Goal: Transaction & Acquisition: Purchase product/service

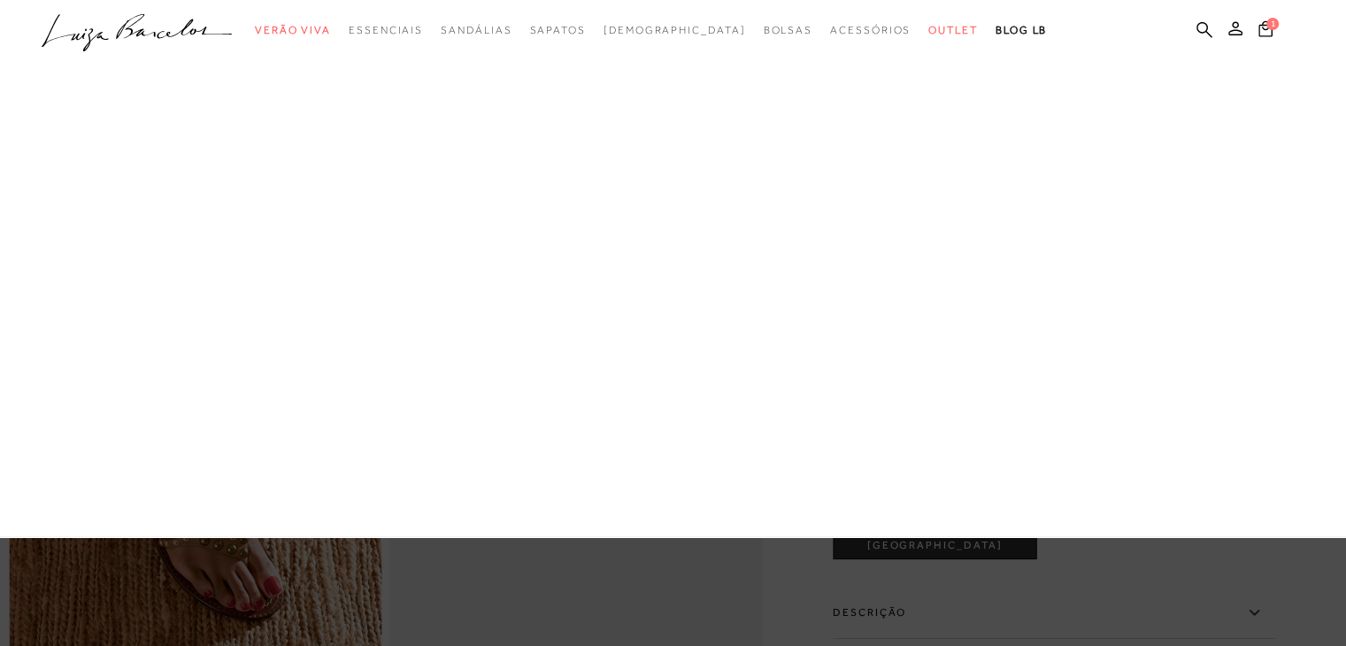
drag, startPoint x: 412, startPoint y: 183, endPoint x: 403, endPoint y: 193, distance: 13.8
click at [0, 0] on div "Kids [GEOGRAPHIC_DATA] [DEMOGRAPHIC_DATA] Sapatos [GEOGRAPHIC_DATA] Mules [GEOG…" at bounding box center [0, 0] width 0 height 0
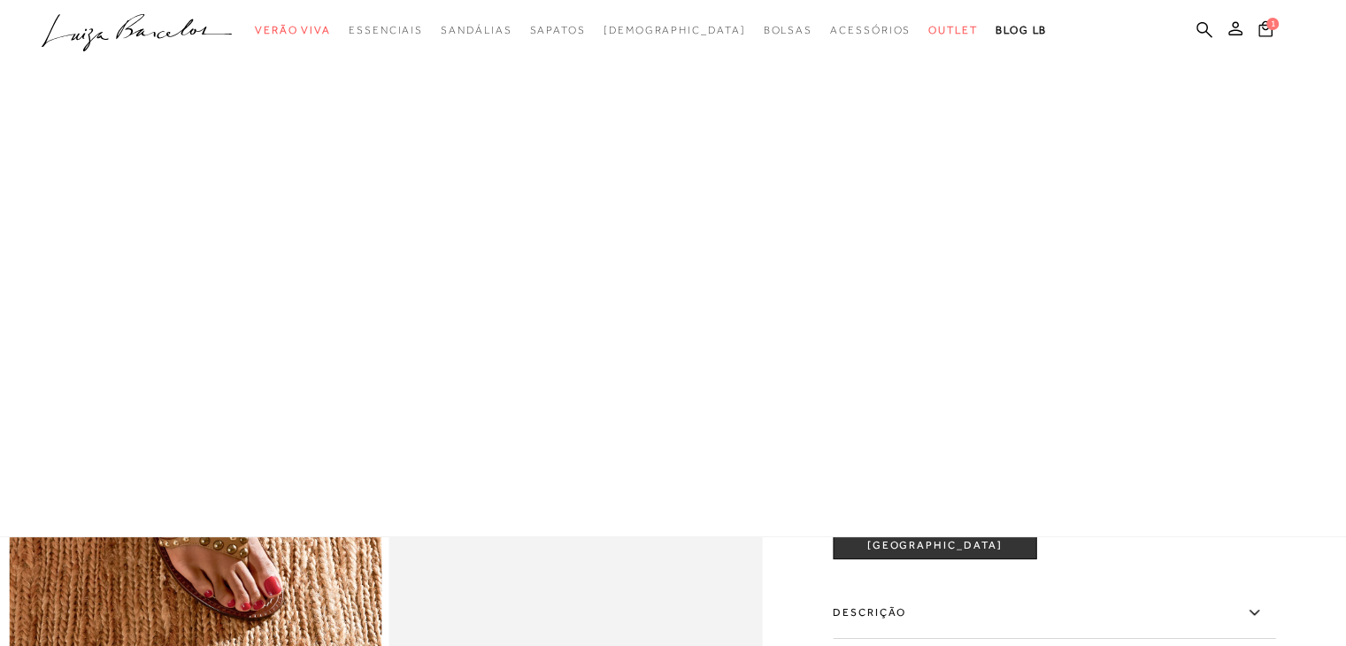
click at [390, 202] on div at bounding box center [673, 268] width 1346 height 537
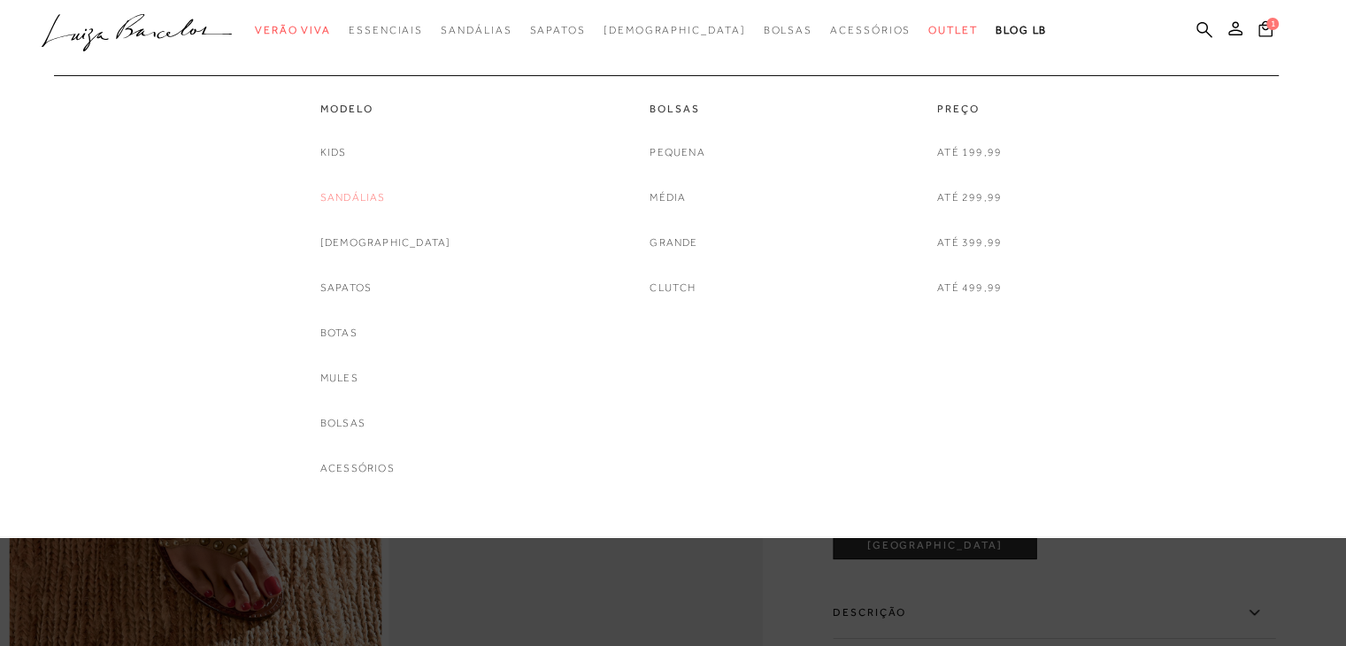
click at [386, 204] on link "Sandálias" at bounding box center [352, 197] width 65 height 19
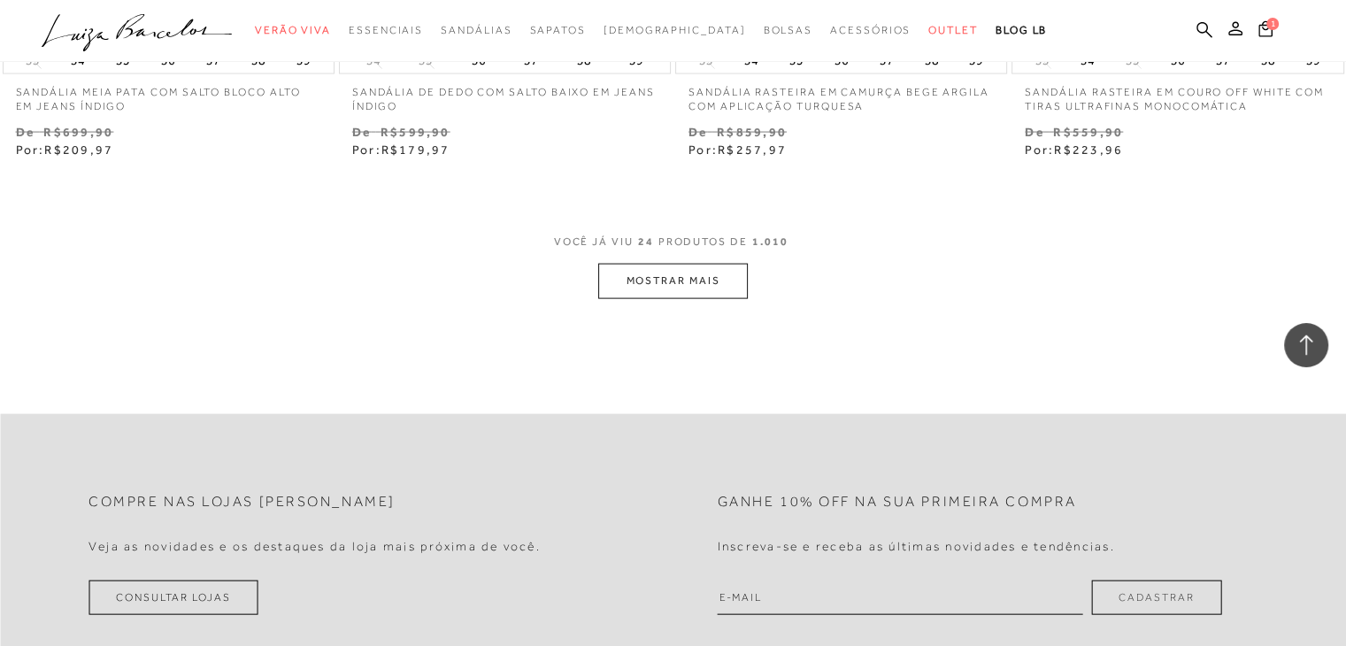
scroll to position [3710, 0]
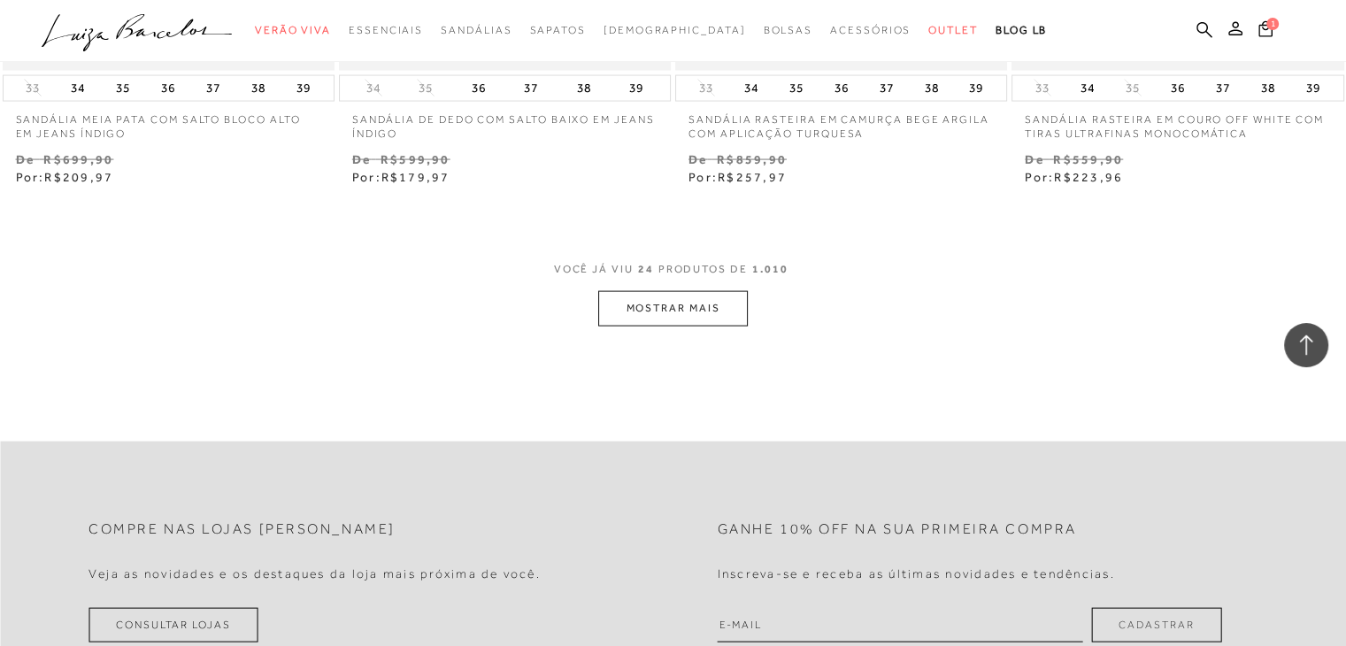
click at [709, 310] on button "MOSTRAR MAIS" at bounding box center [672, 308] width 149 height 35
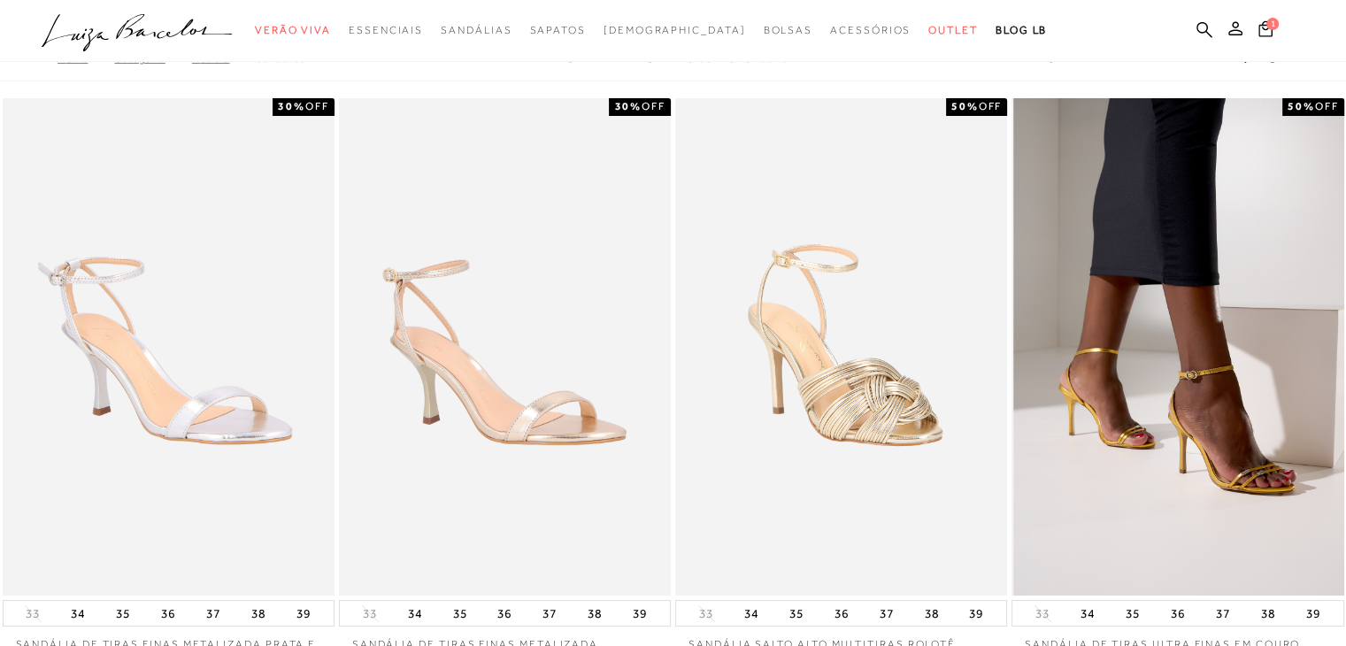
scroll to position [0, 0]
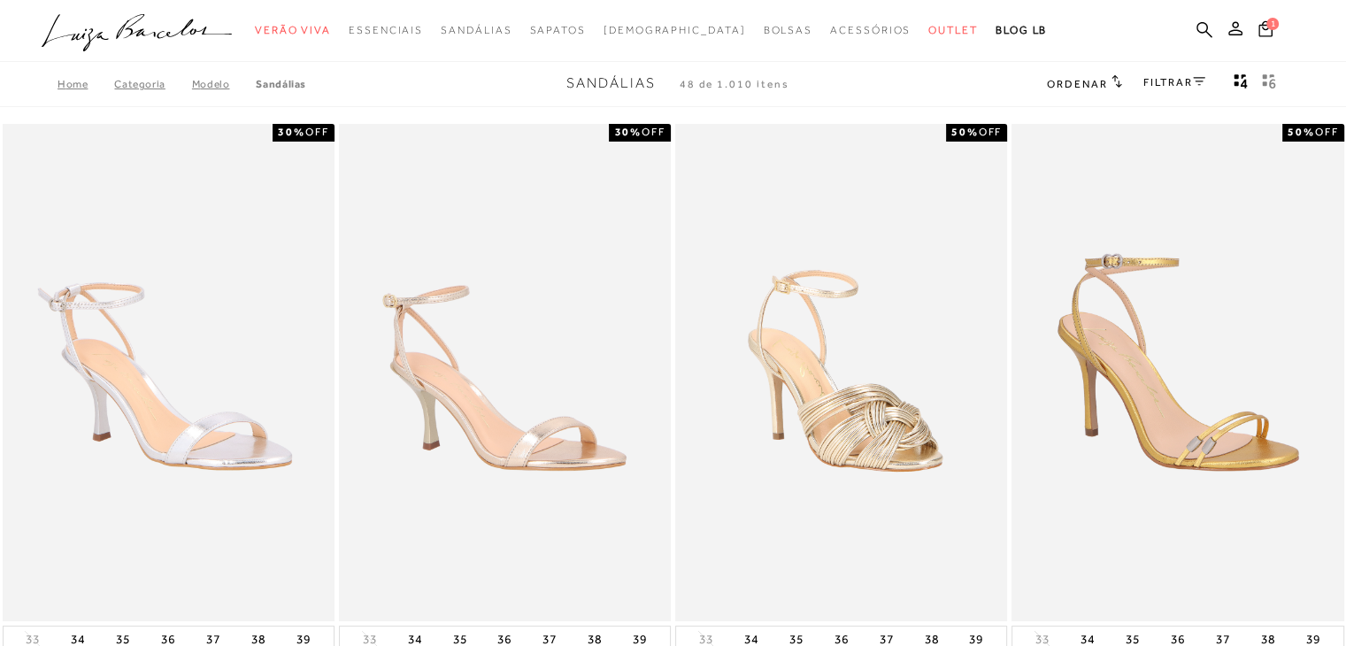
click at [1195, 84] on icon at bounding box center [1199, 81] width 12 height 9
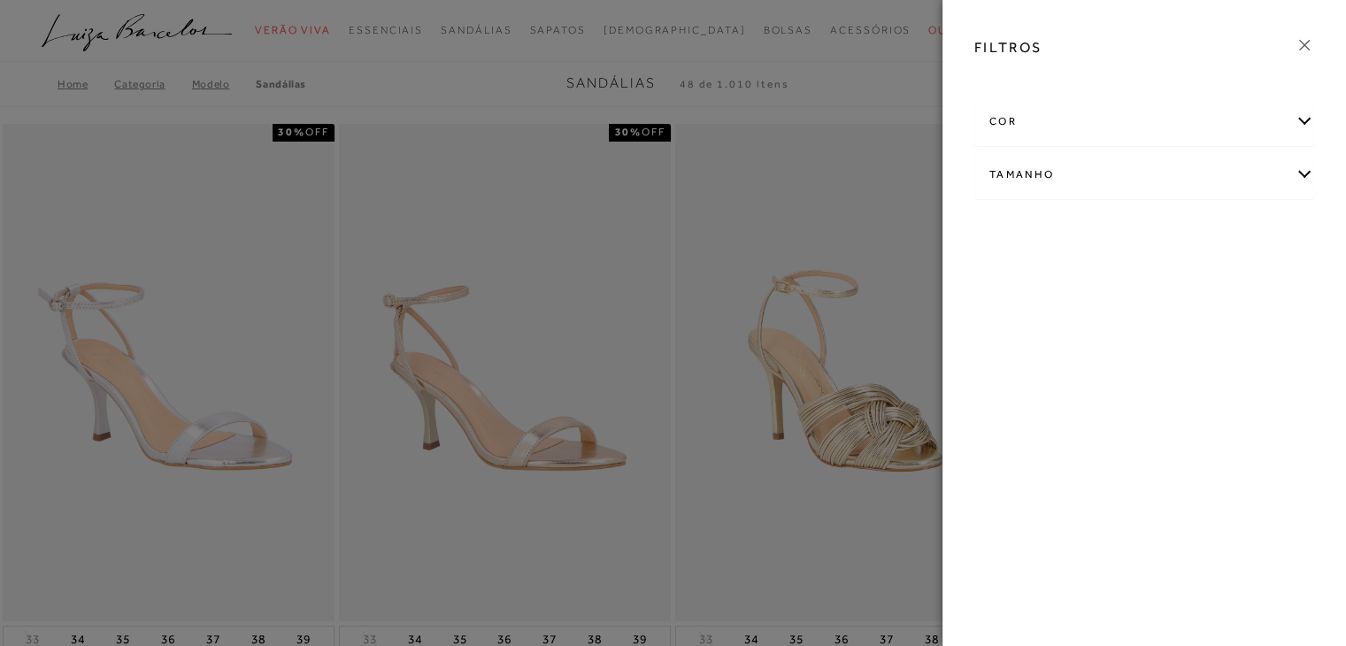
click at [1288, 168] on div "Tamanho" at bounding box center [1144, 174] width 338 height 47
click at [1294, 165] on div "Tamanho" at bounding box center [1144, 174] width 338 height 47
click at [1312, 41] on icon at bounding box center [1303, 44] width 19 height 19
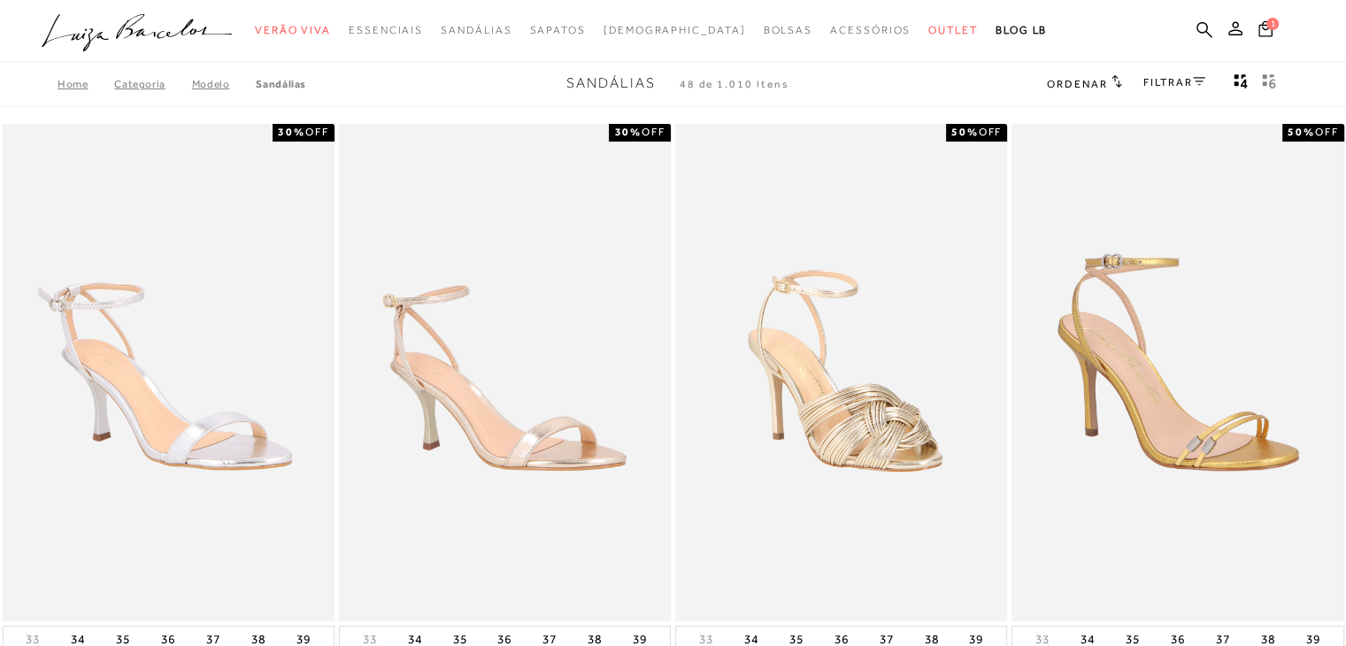
click at [1193, 81] on icon at bounding box center [1199, 81] width 12 height 9
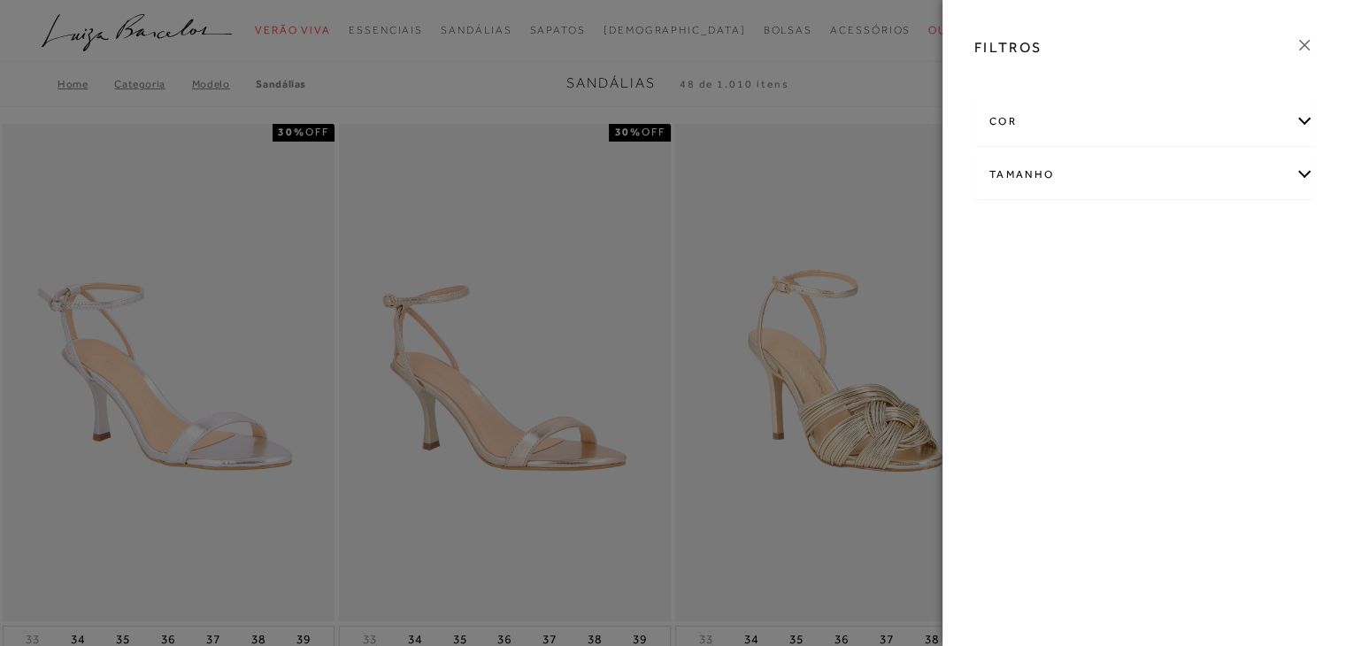
click at [1154, 119] on div "cor" at bounding box center [1144, 121] width 338 height 47
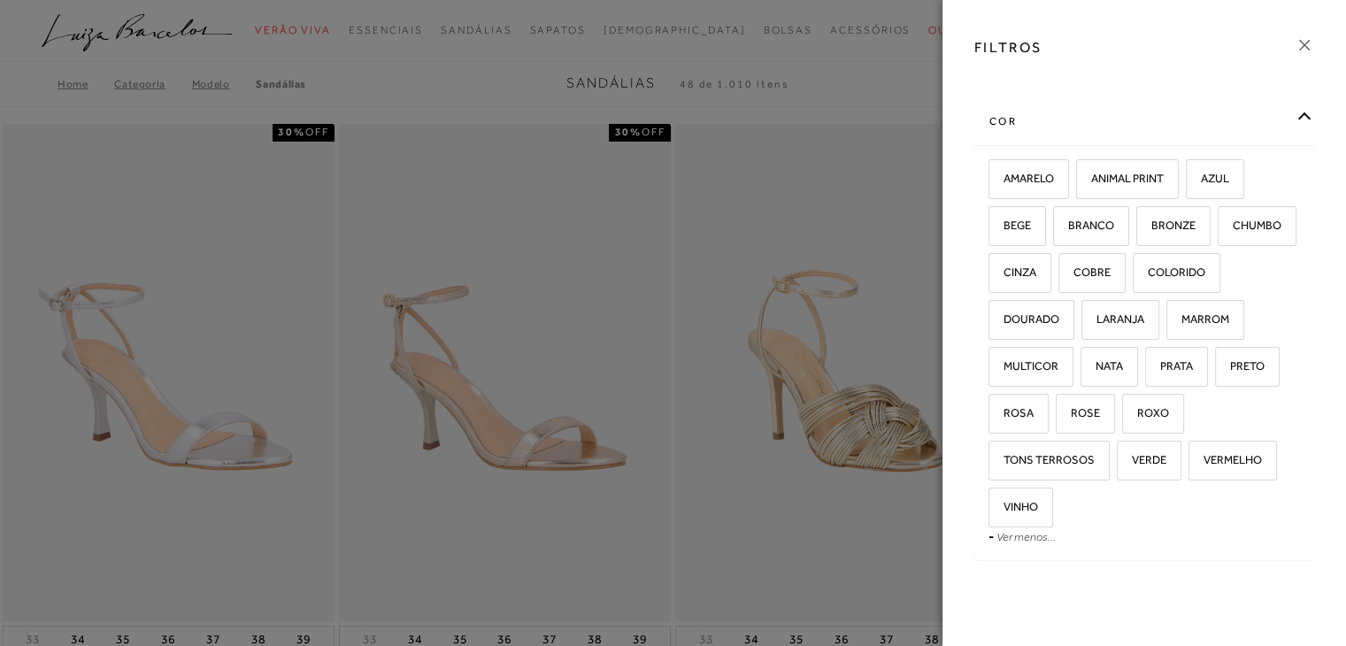
click at [1154, 119] on div "cor" at bounding box center [1144, 121] width 338 height 47
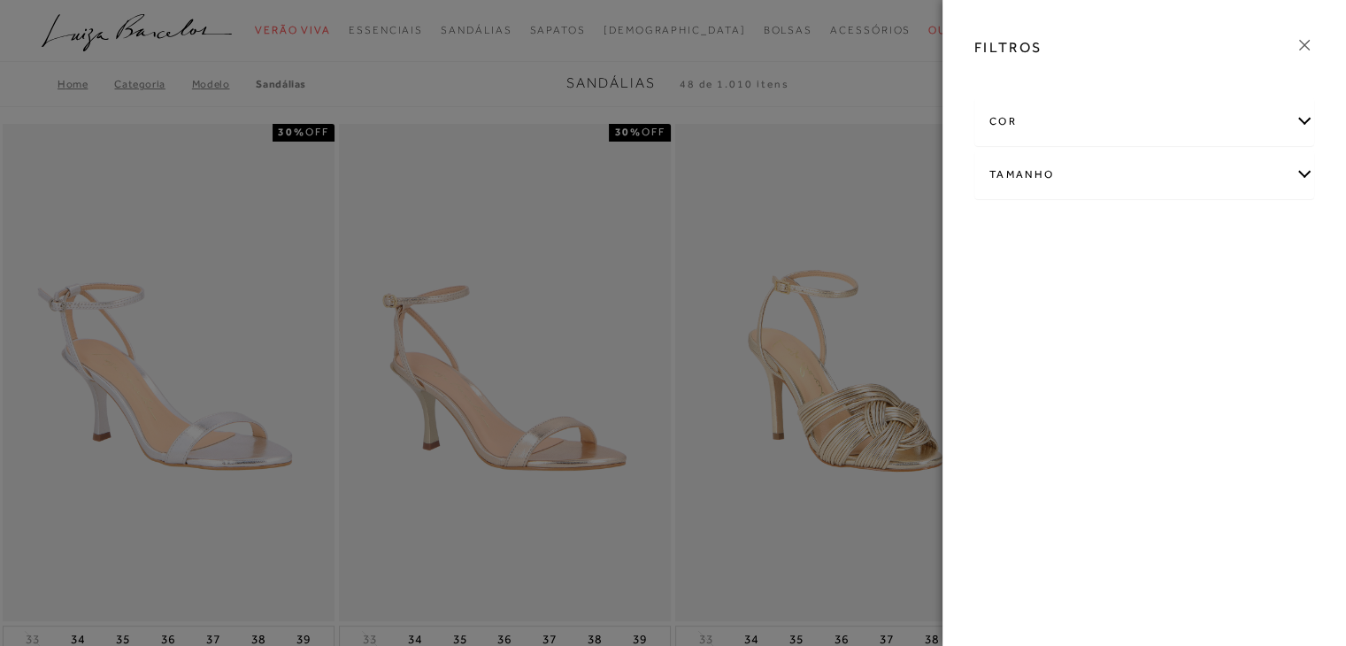
click at [1156, 178] on div "Tamanho" at bounding box center [1144, 174] width 338 height 47
click at [1087, 323] on label "36" at bounding box center [1076, 326] width 41 height 38
click at [1070, 323] on input "36" at bounding box center [1061, 328] width 18 height 18
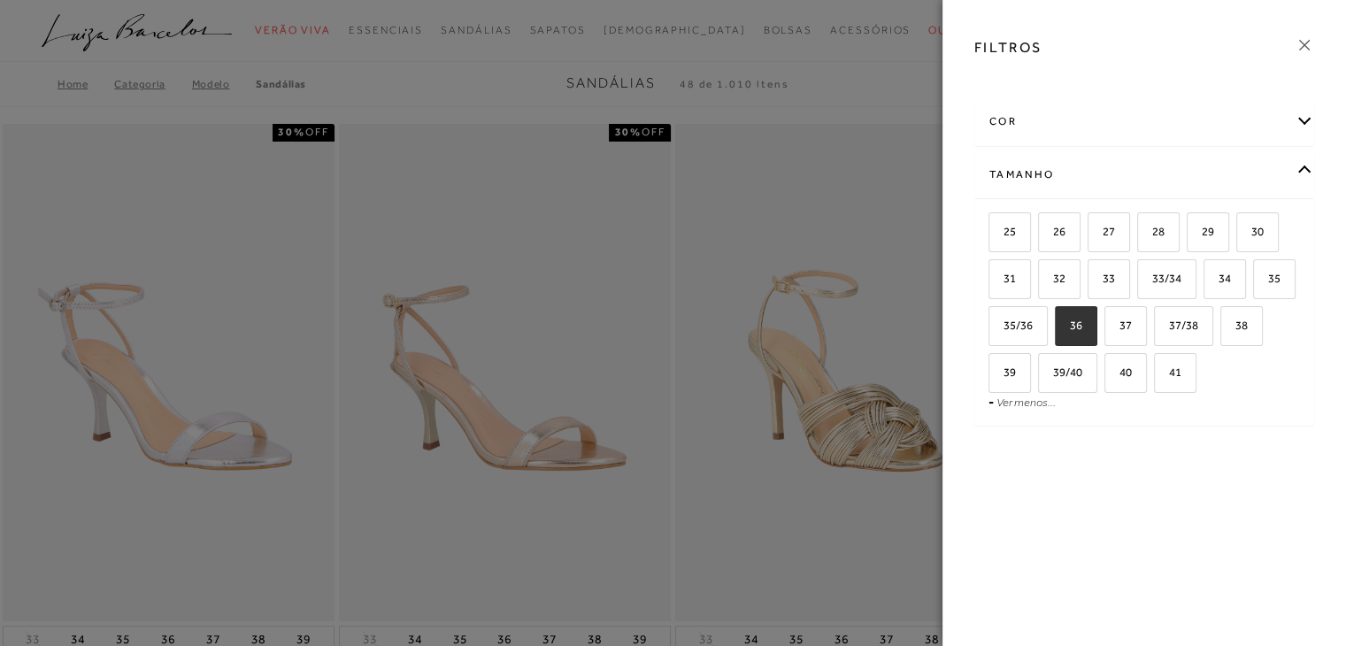
checkbox input "true"
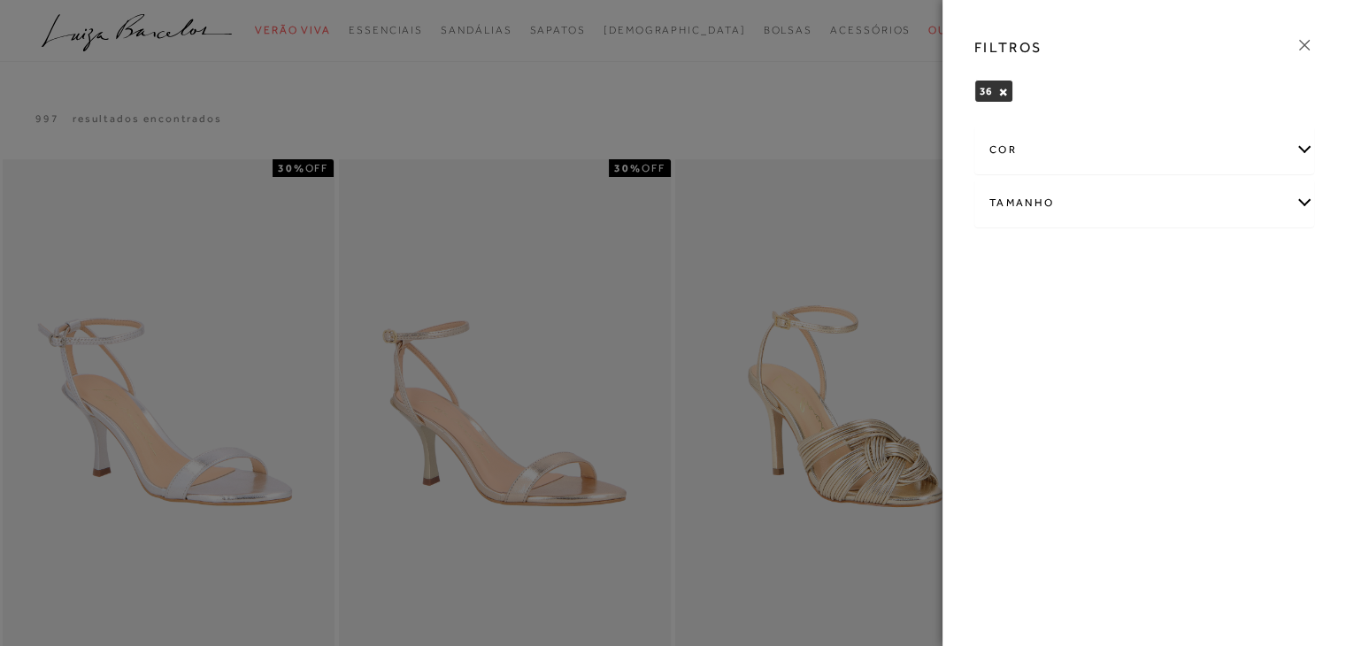
click at [1306, 47] on icon at bounding box center [1303, 44] width 19 height 19
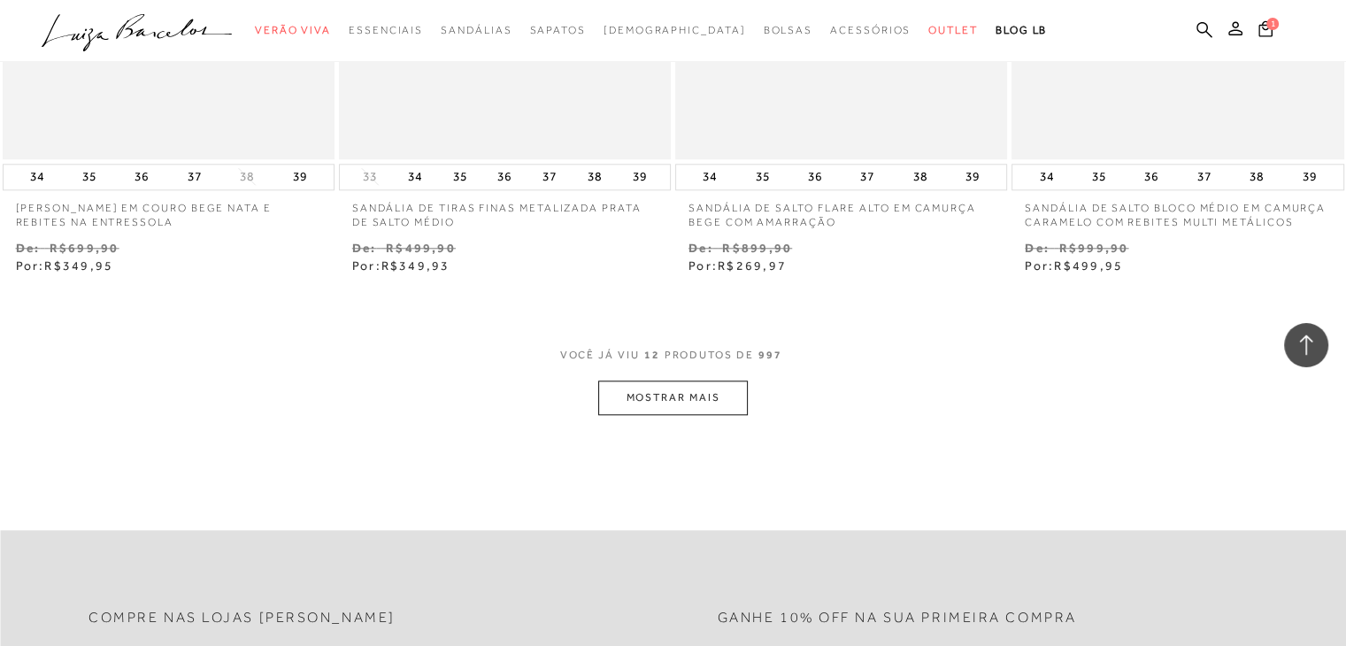
scroll to position [1770, 0]
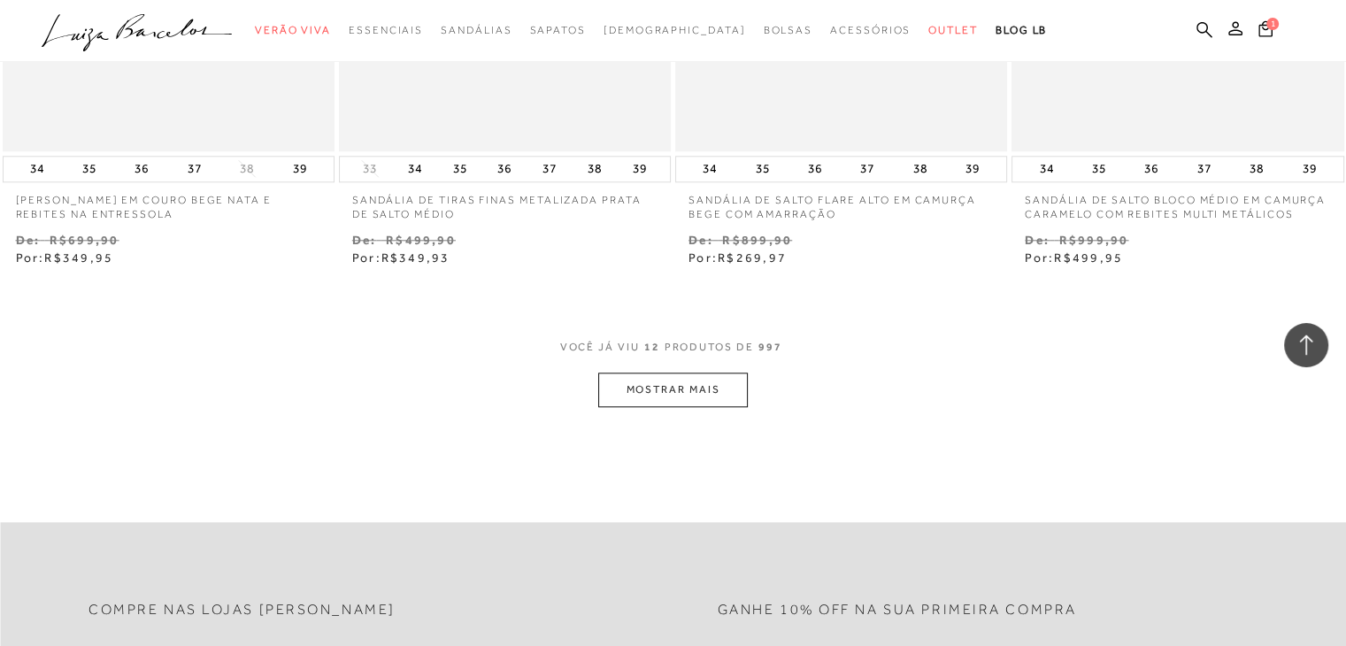
click at [637, 385] on button "MOSTRAR MAIS" at bounding box center [672, 390] width 149 height 35
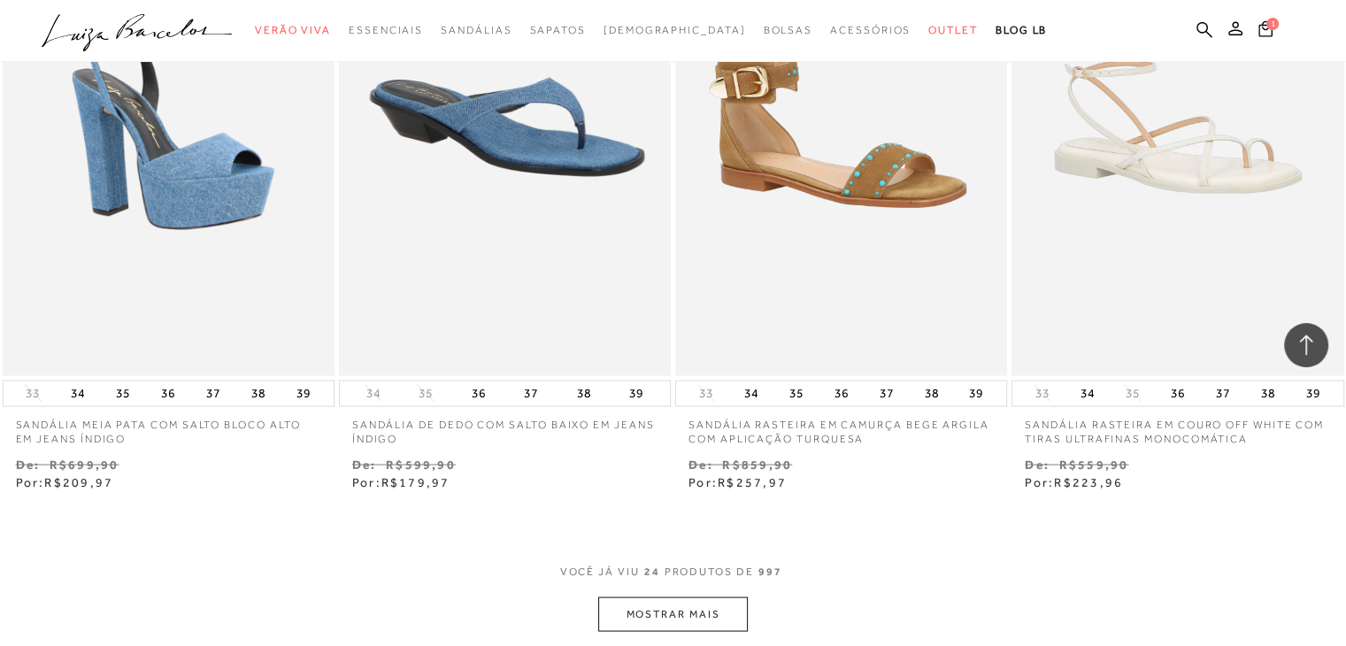
scroll to position [3628, 0]
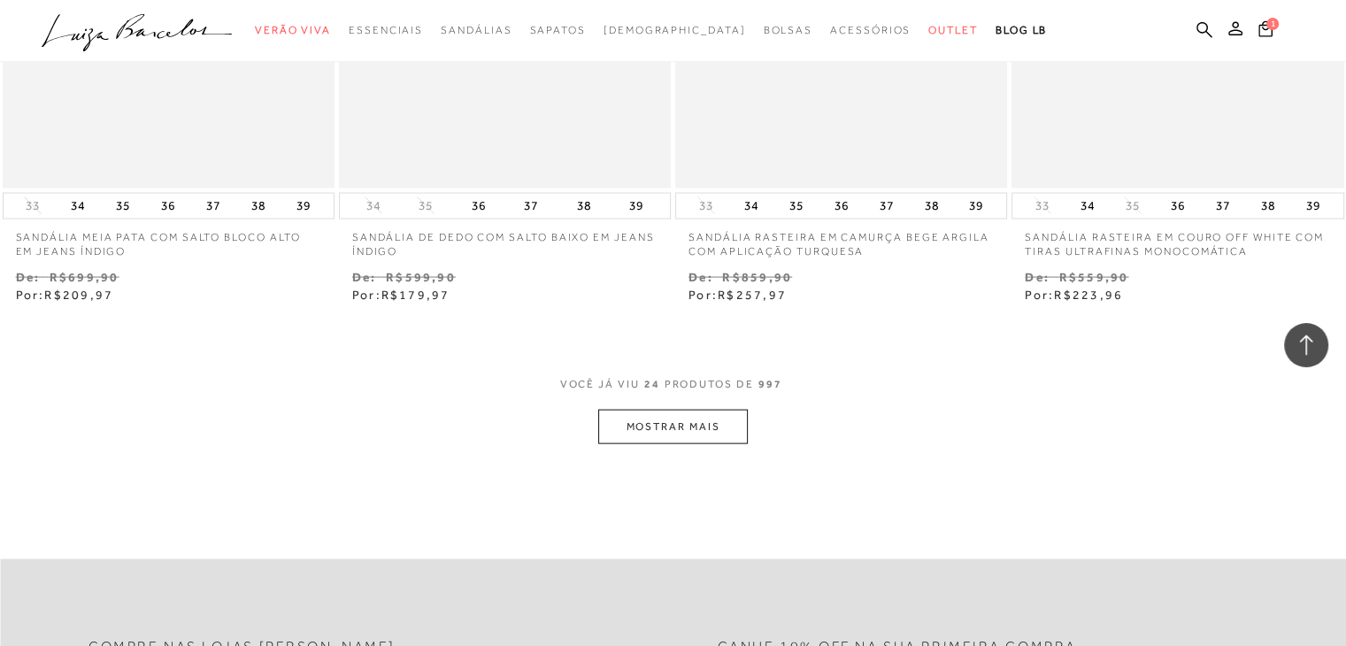
click at [728, 426] on button "MOSTRAR MAIS" at bounding box center [672, 427] width 149 height 35
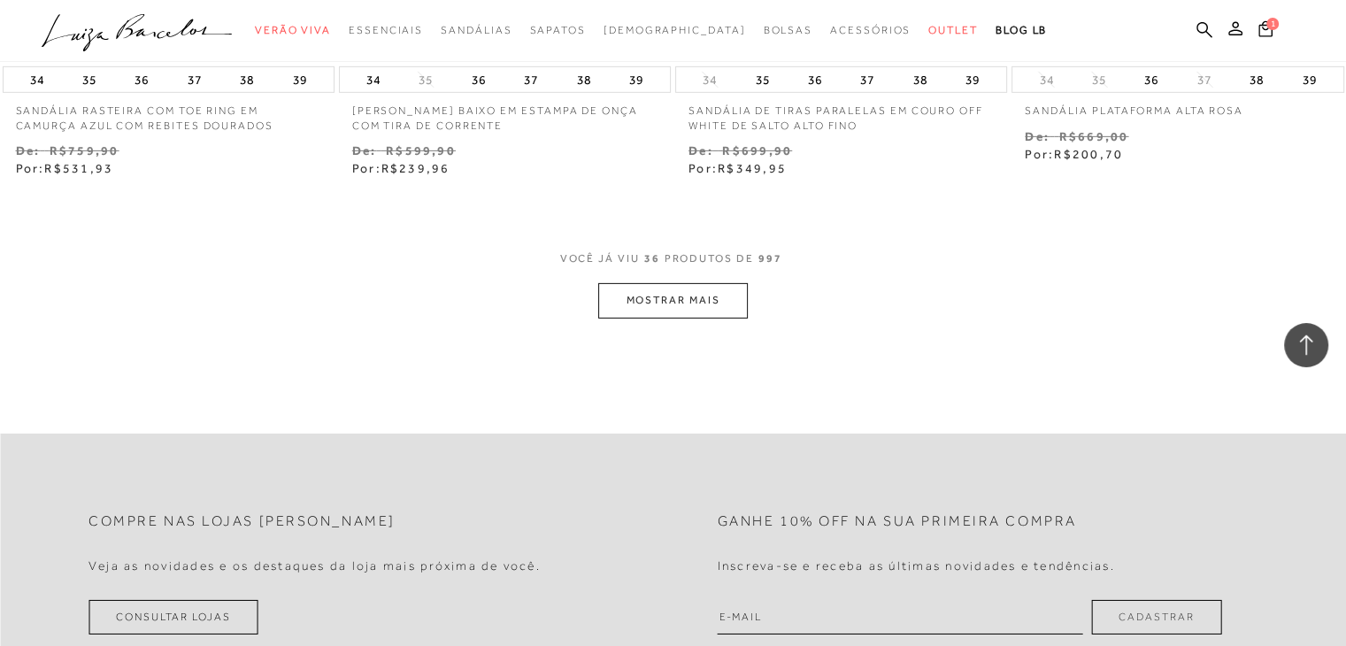
scroll to position [5840, 0]
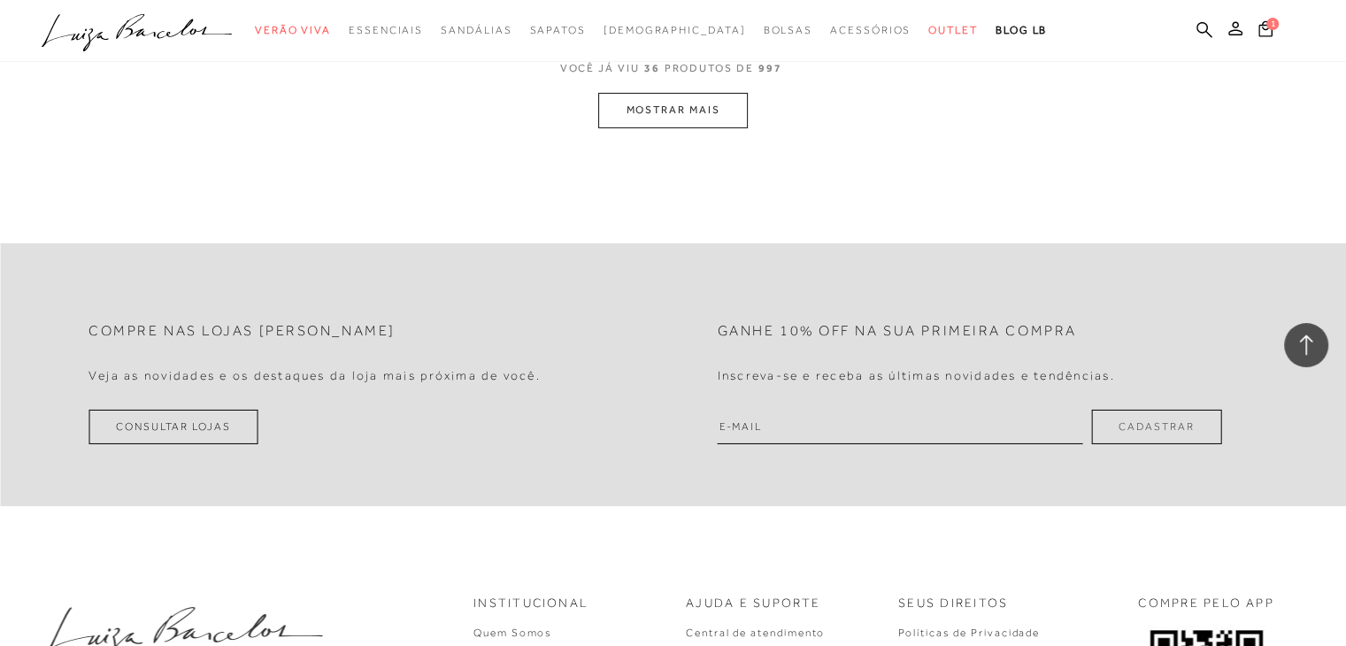
click at [676, 116] on button "MOSTRAR MAIS" at bounding box center [672, 110] width 149 height 35
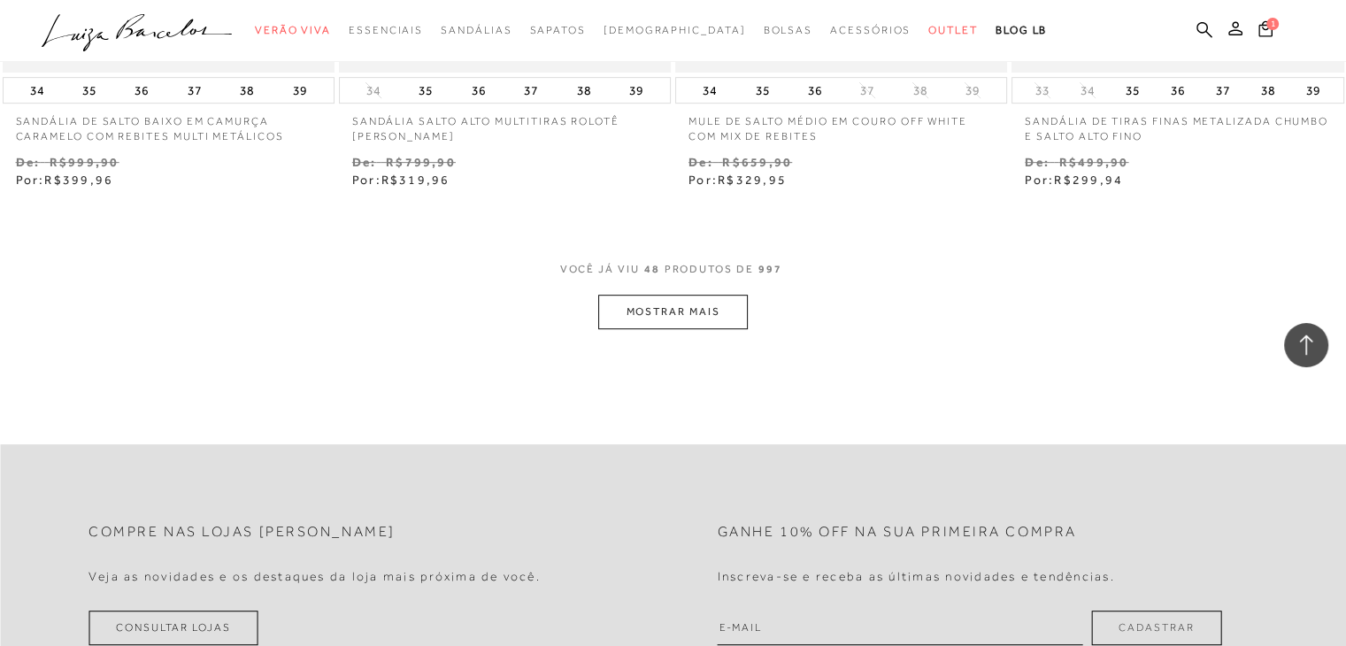
scroll to position [7734, 0]
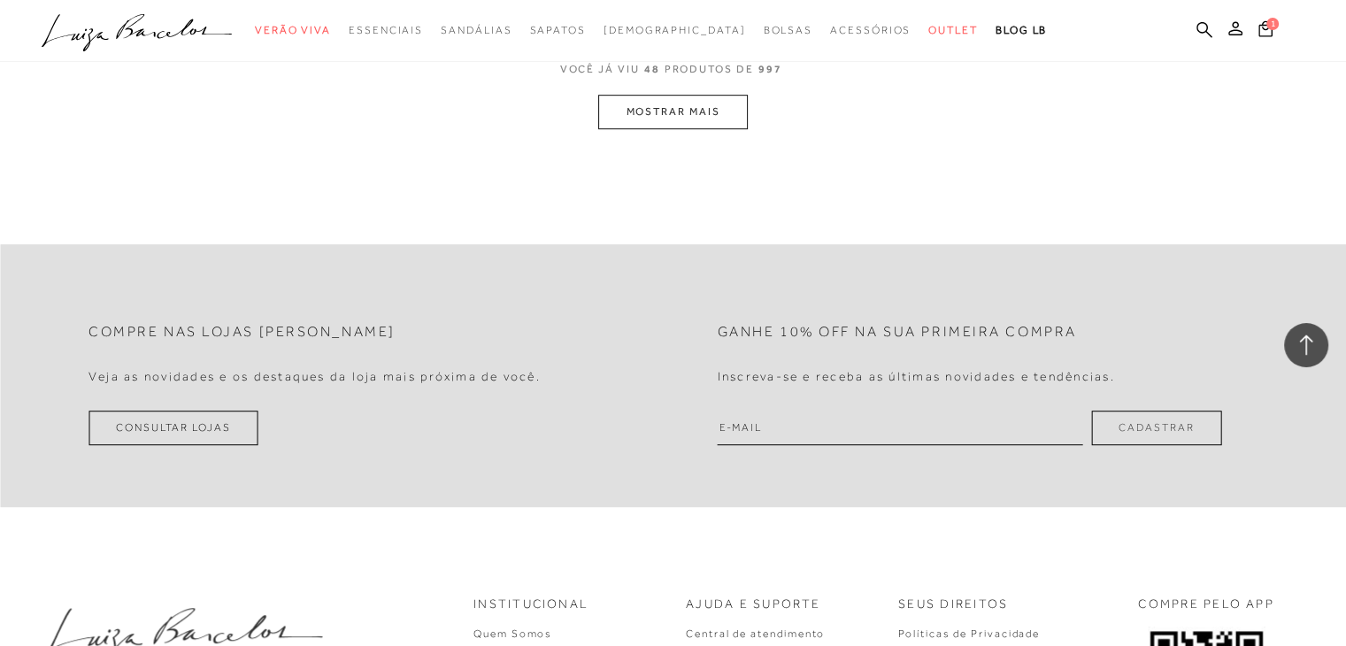
click at [667, 114] on button "MOSTRAR MAIS" at bounding box center [672, 112] width 149 height 35
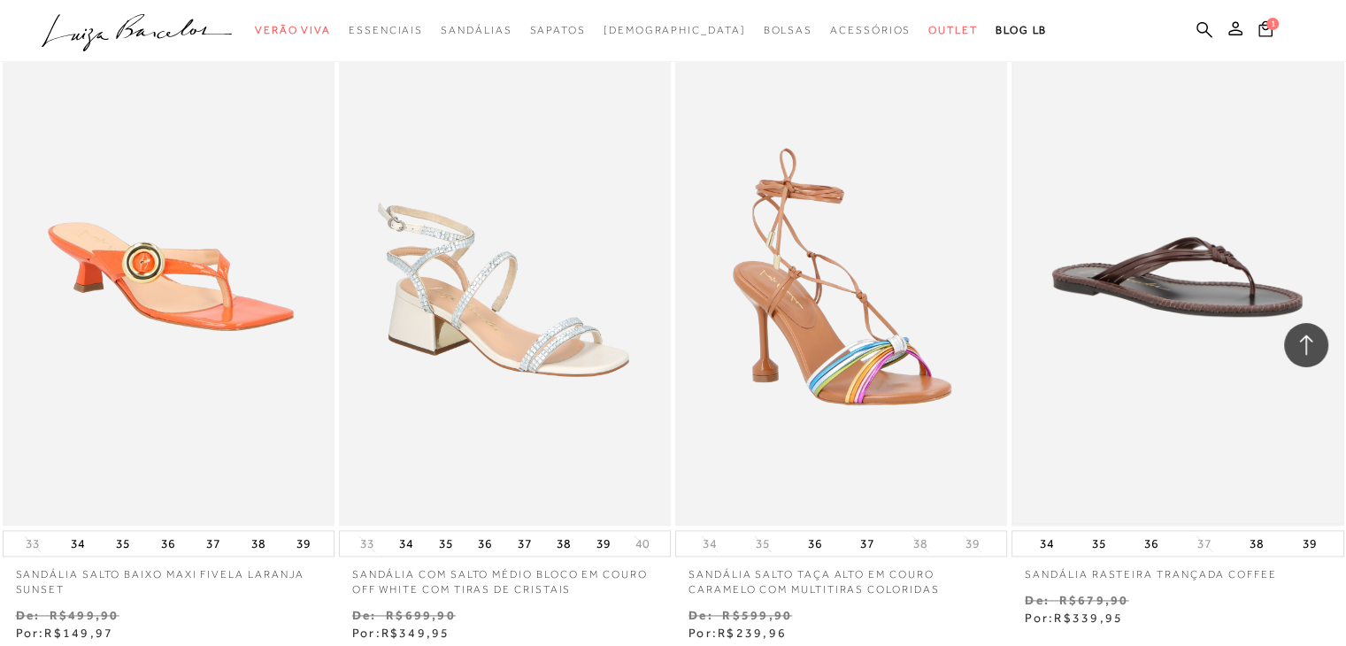
scroll to position [8855, 0]
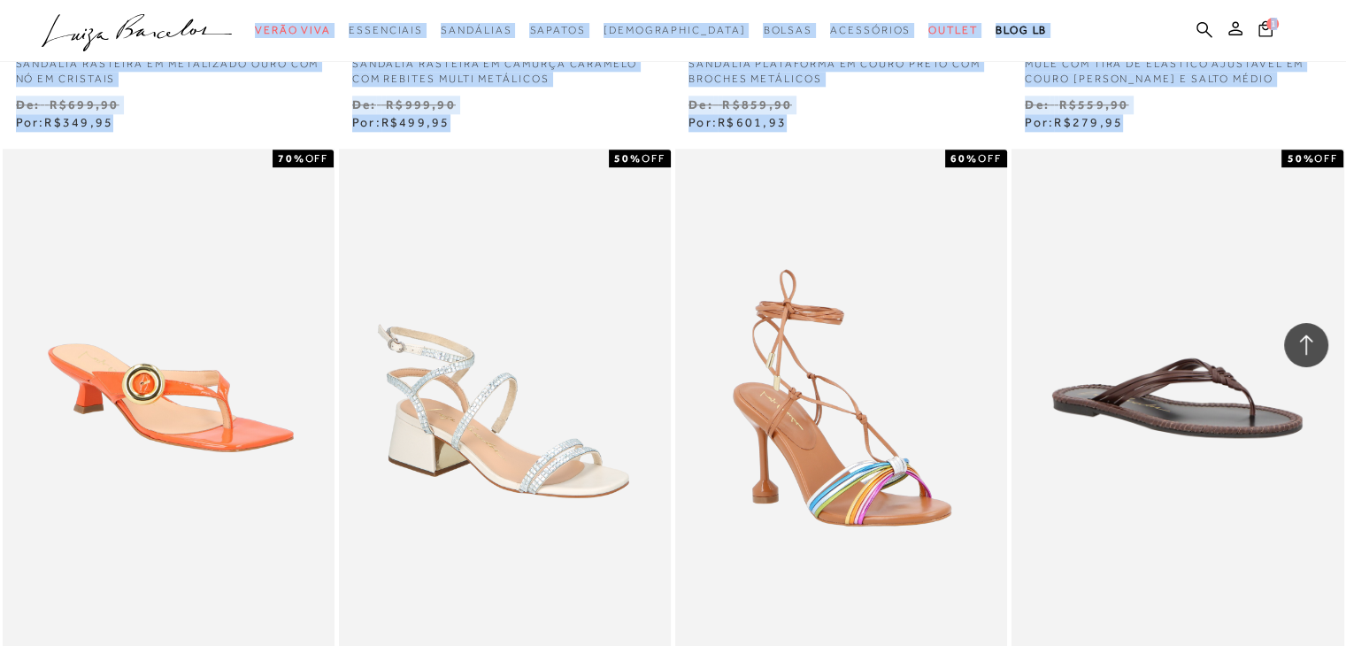
drag, startPoint x: 1164, startPoint y: 122, endPoint x: 12, endPoint y: 46, distance: 1154.5
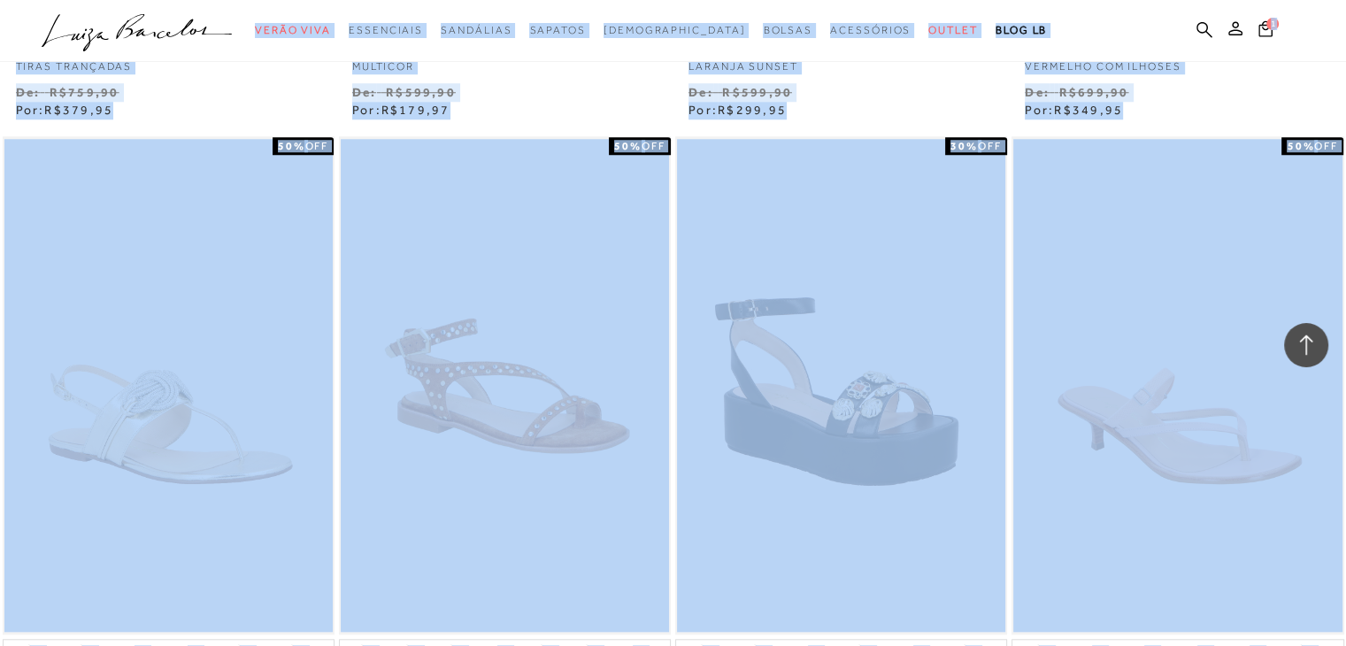
scroll to position [8059, 0]
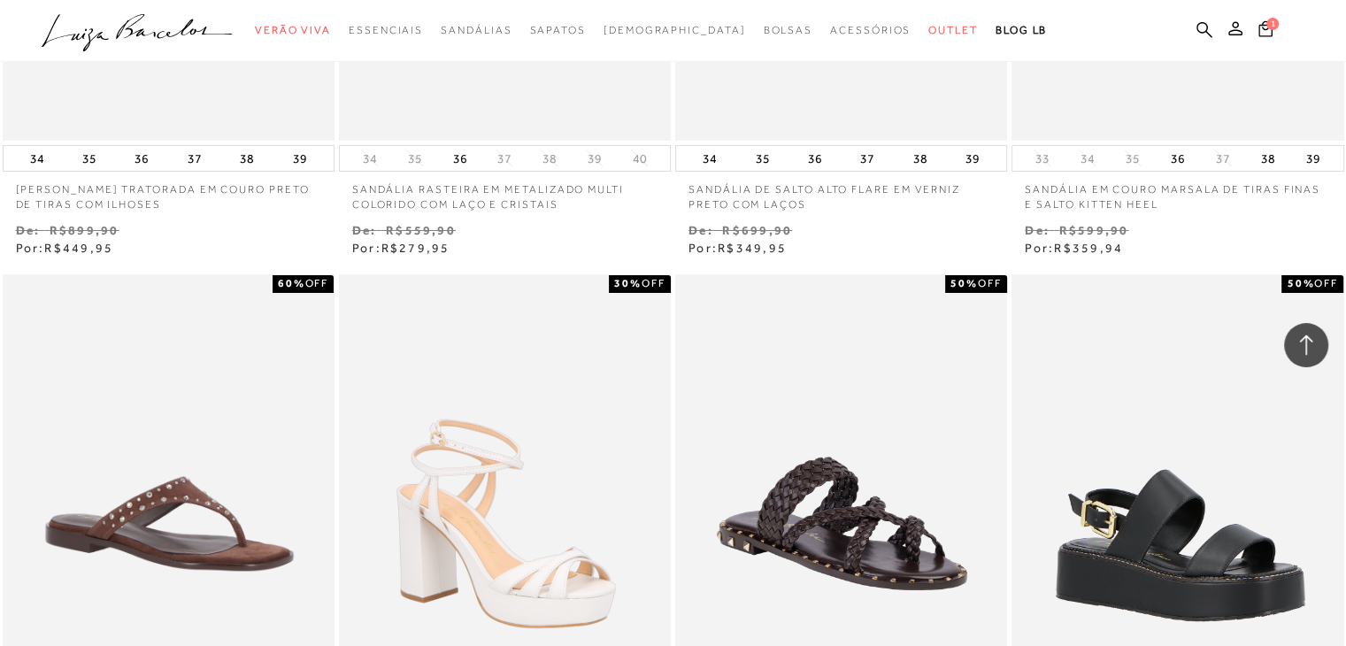
scroll to position [6201, 0]
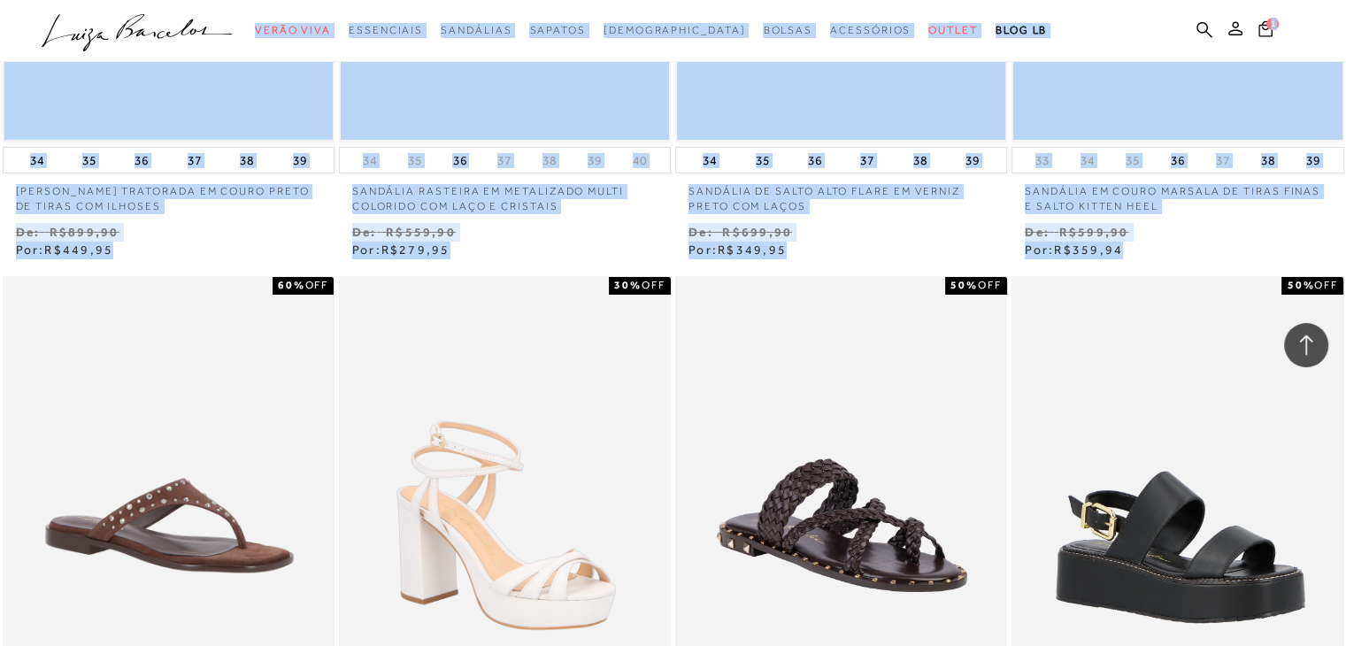
drag, startPoint x: 1157, startPoint y: 246, endPoint x: 145, endPoint y: 74, distance: 1026.7
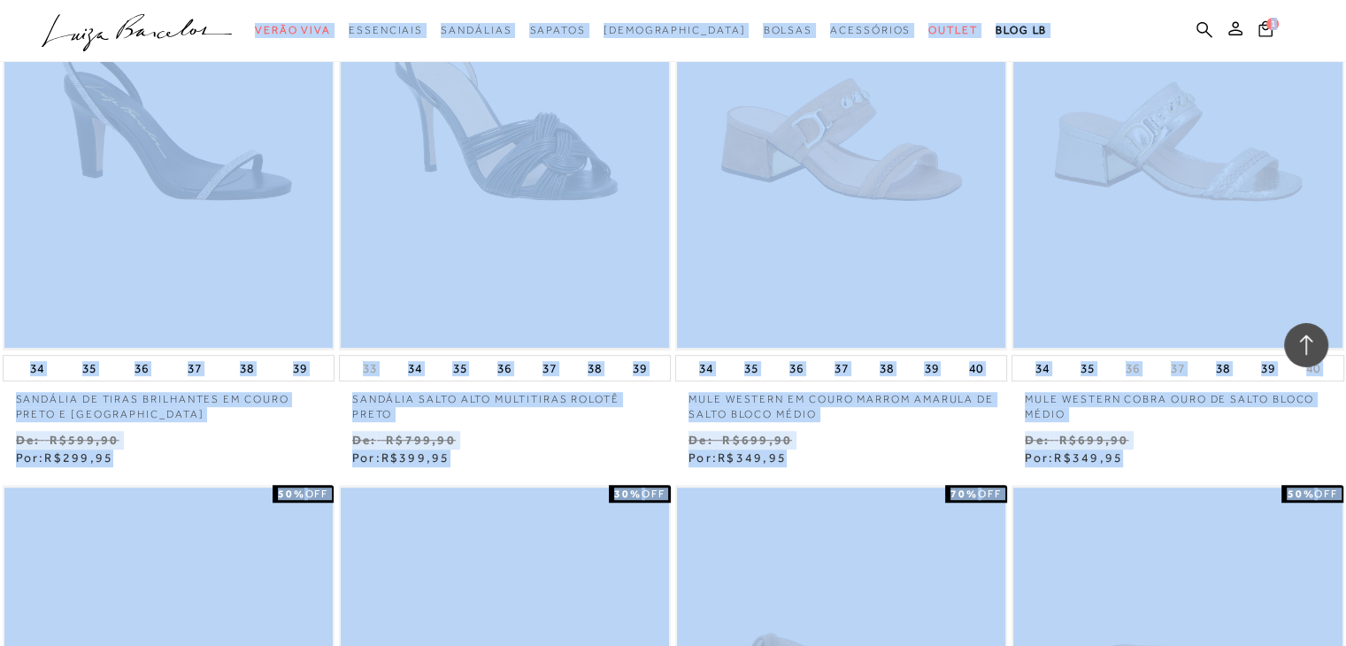
scroll to position [626, 0]
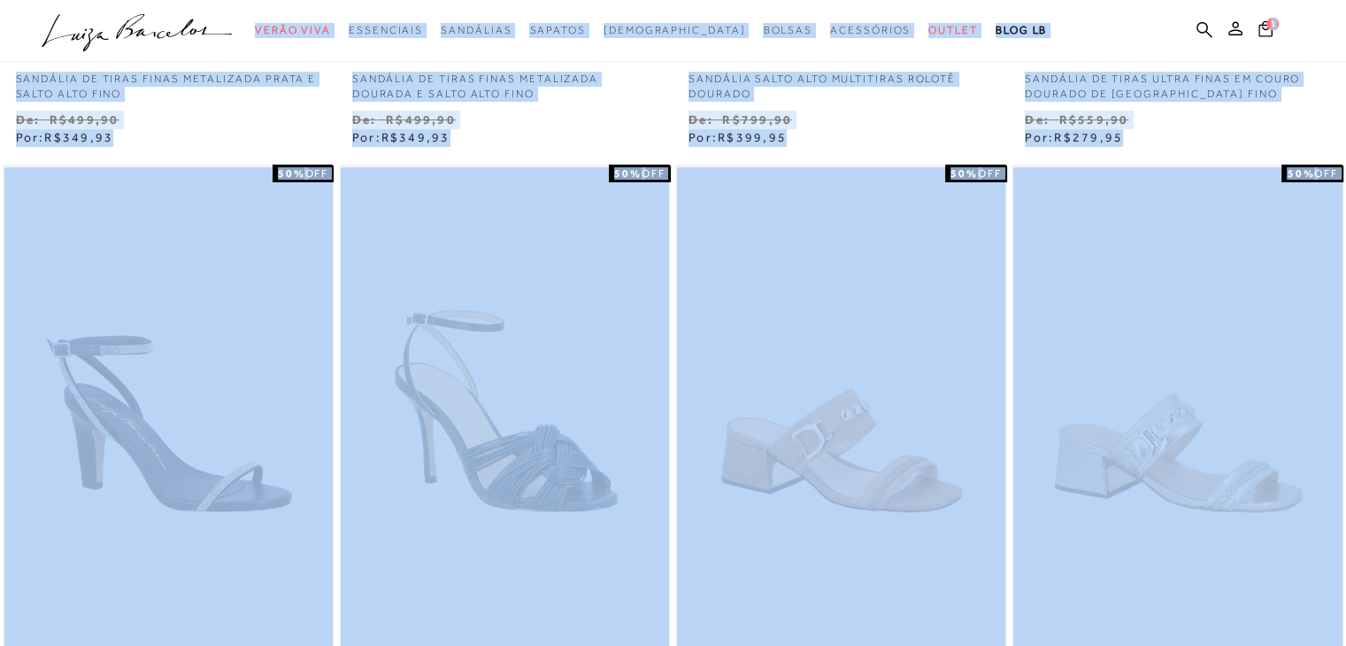
click at [572, 142] on div "Venda De: R$499,90 Por: R$349,93" at bounding box center [505, 129] width 332 height 36
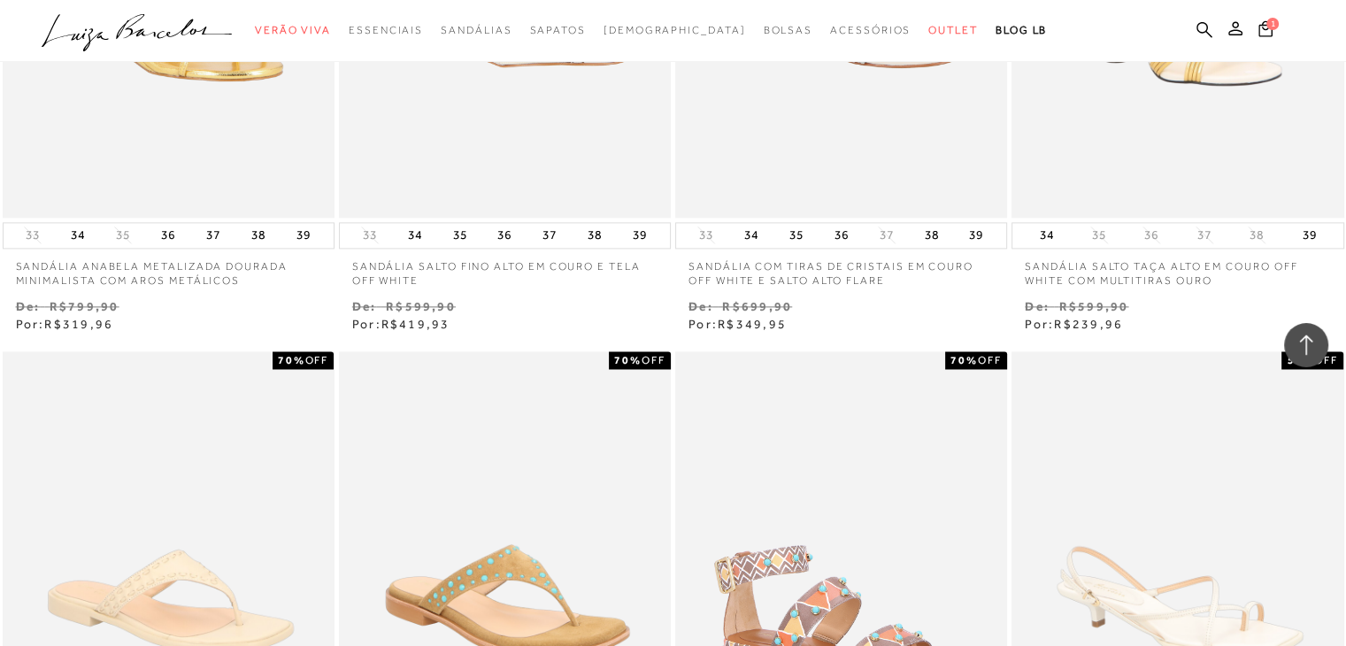
scroll to position [2384, 0]
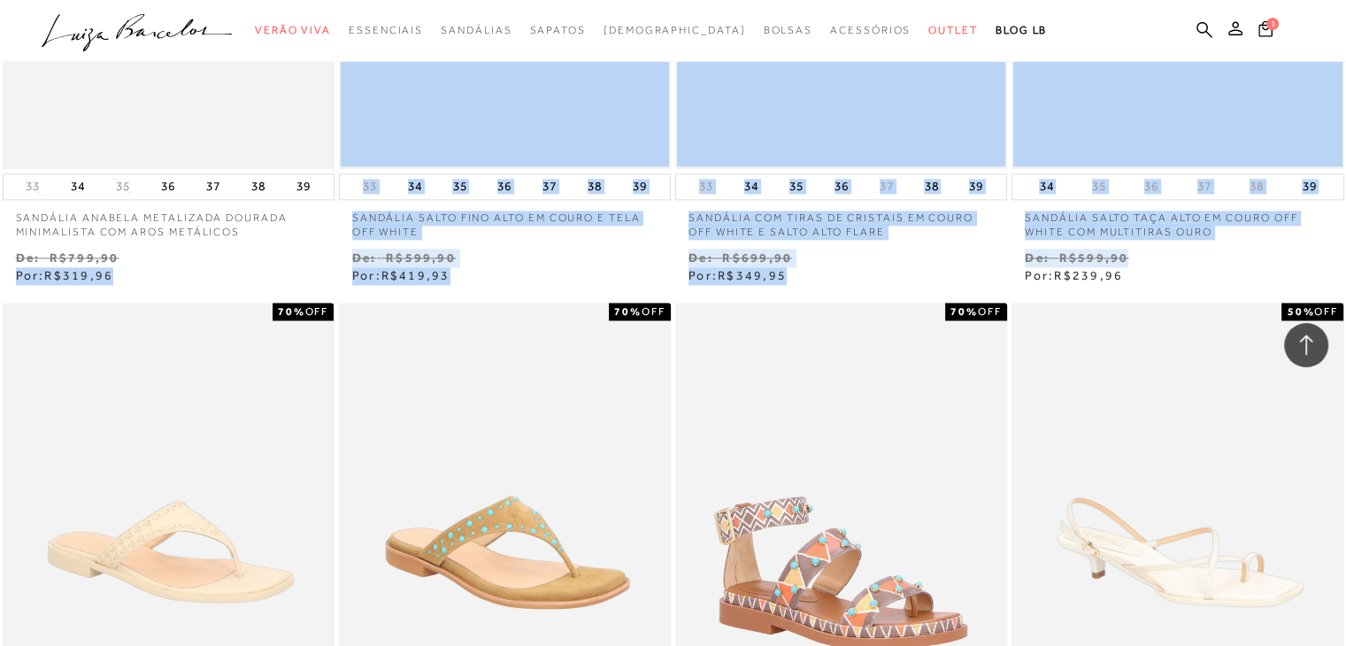
drag, startPoint x: 1267, startPoint y: 242, endPoint x: 265, endPoint y: 243, distance: 1002.5
click at [178, 270] on div "Venda De: R$799,90 Por: R$319,96" at bounding box center [169, 267] width 332 height 36
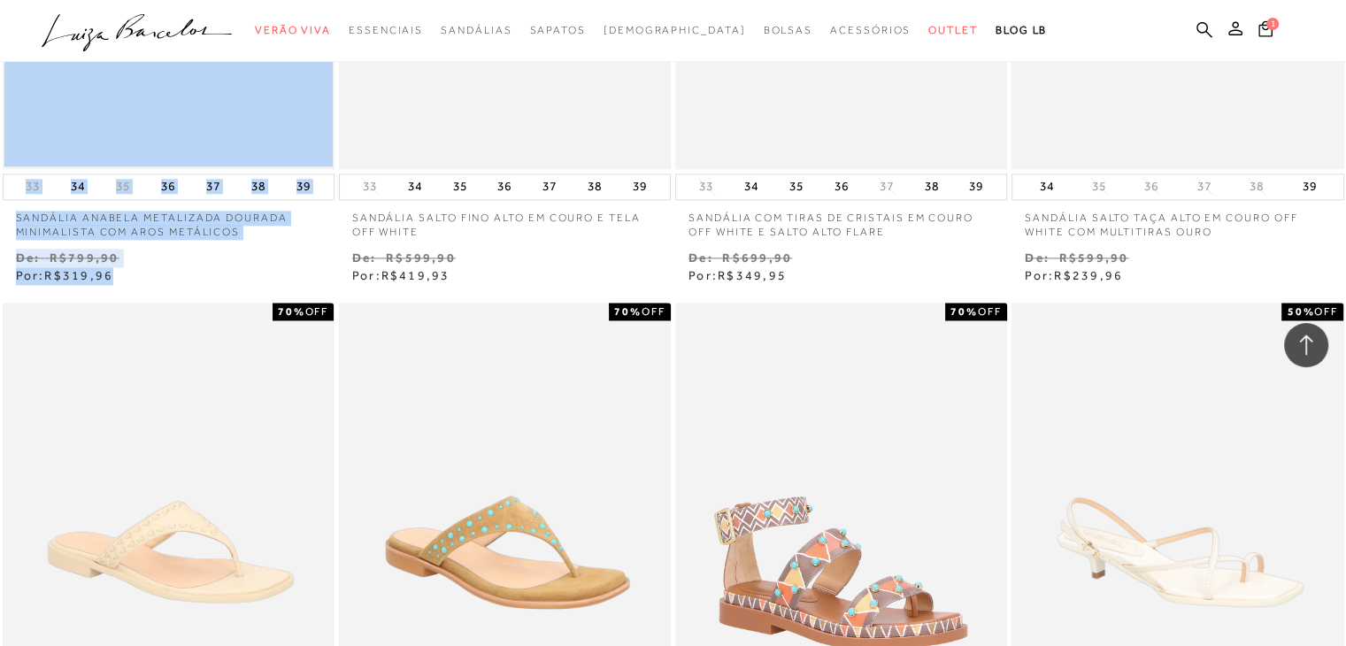
drag, startPoint x: 178, startPoint y: 271, endPoint x: 272, endPoint y: 164, distance: 142.3
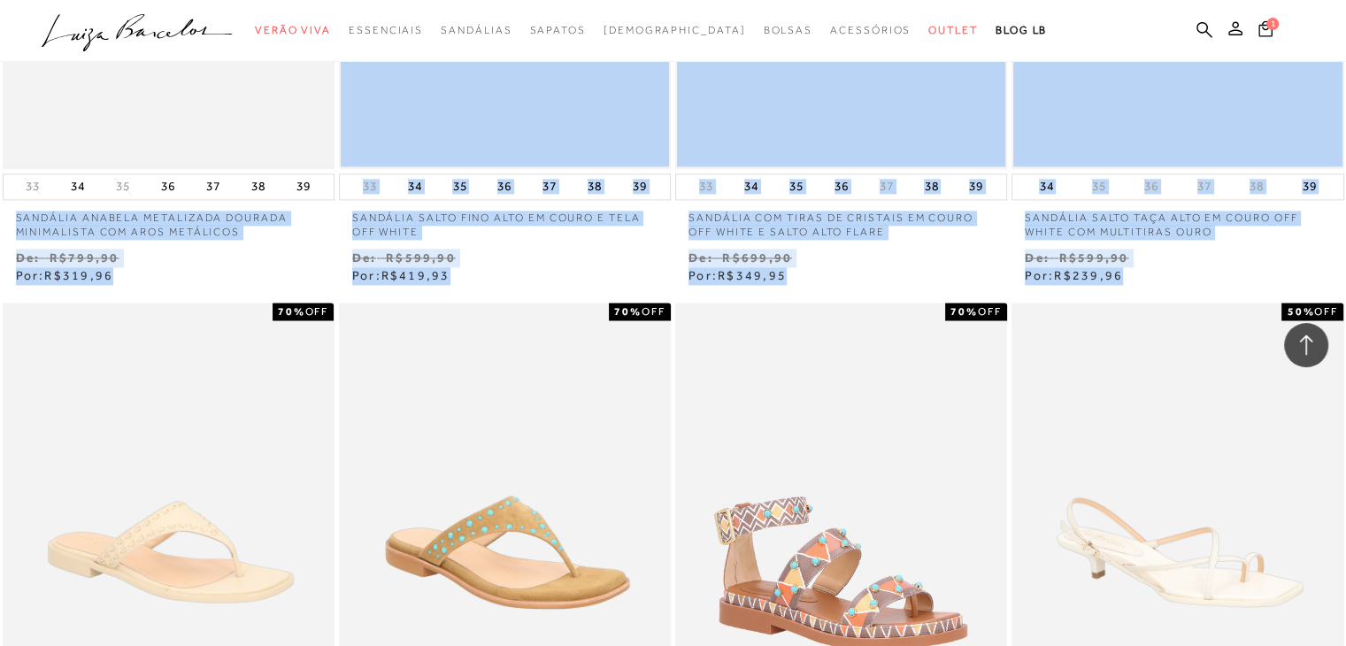
drag, startPoint x: 1202, startPoint y: 279, endPoint x: 0, endPoint y: 203, distance: 1204.0
click at [249, 267] on div "Venda De: R$799,90 Por: R$319,96" at bounding box center [169, 267] width 332 height 36
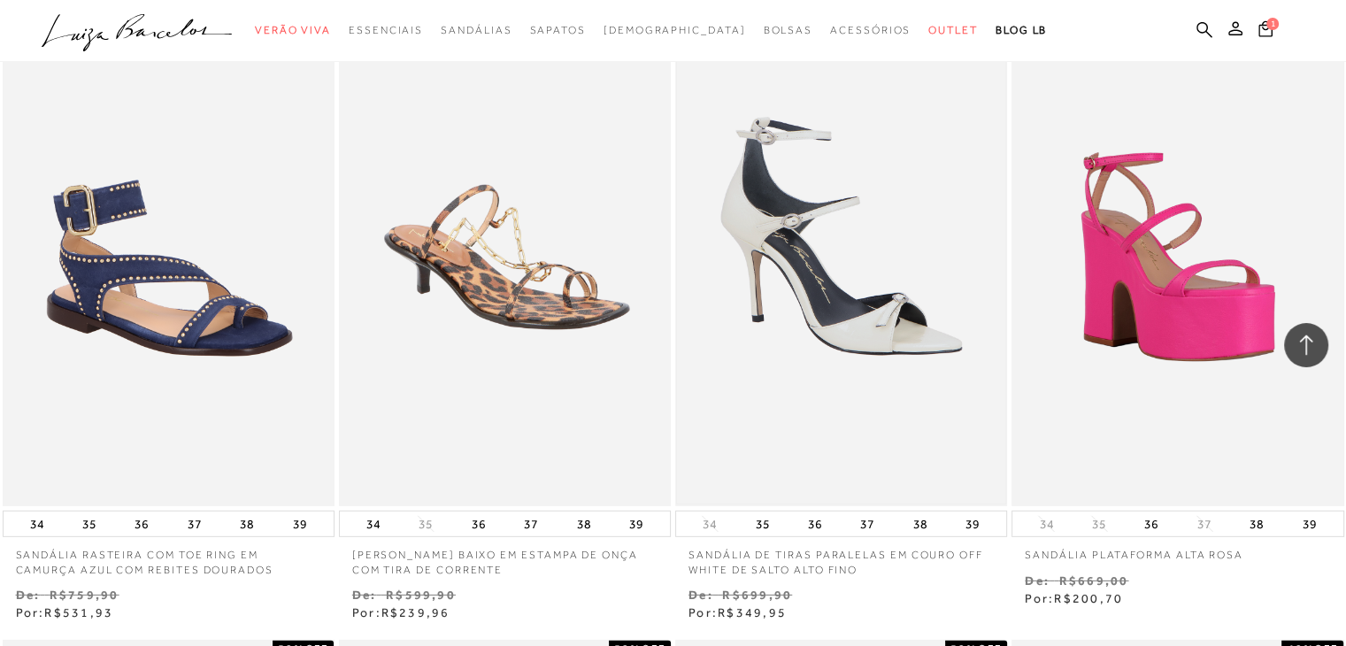
scroll to position [5215, 0]
